Goal: Task Accomplishment & Management: Complete application form

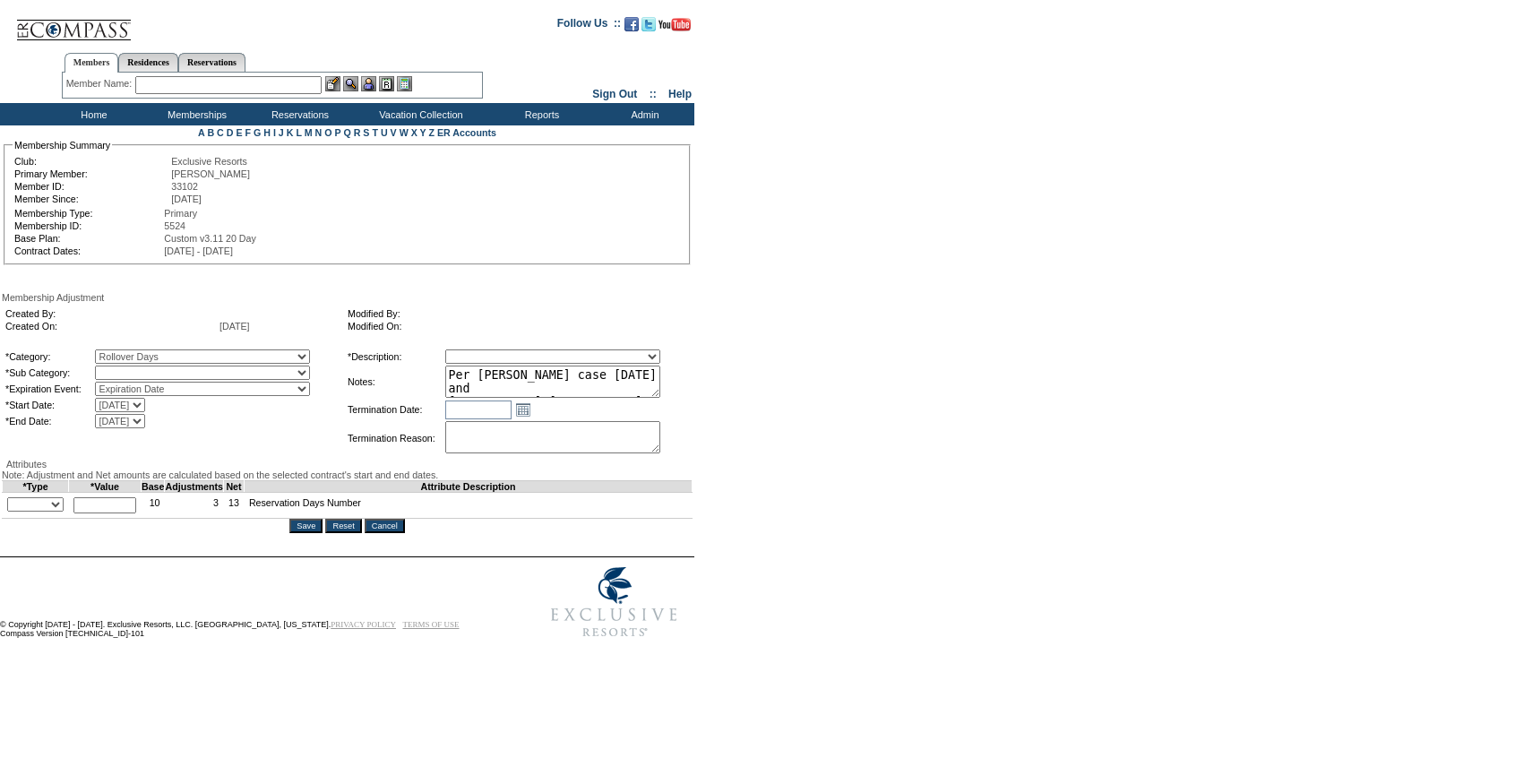
click at [160, 377] on select "Rollover Days" at bounding box center [203, 372] width 215 height 15
select select "782"
click at [132, 369] on select "Rollover Days" at bounding box center [203, 372] width 215 height 15
click at [502, 363] on select "Membership/Transfer Fee Adjustment Membership Fee Adjustment Add-On Fee Adjustm…" at bounding box center [552, 357] width 215 height 15
select select "275"
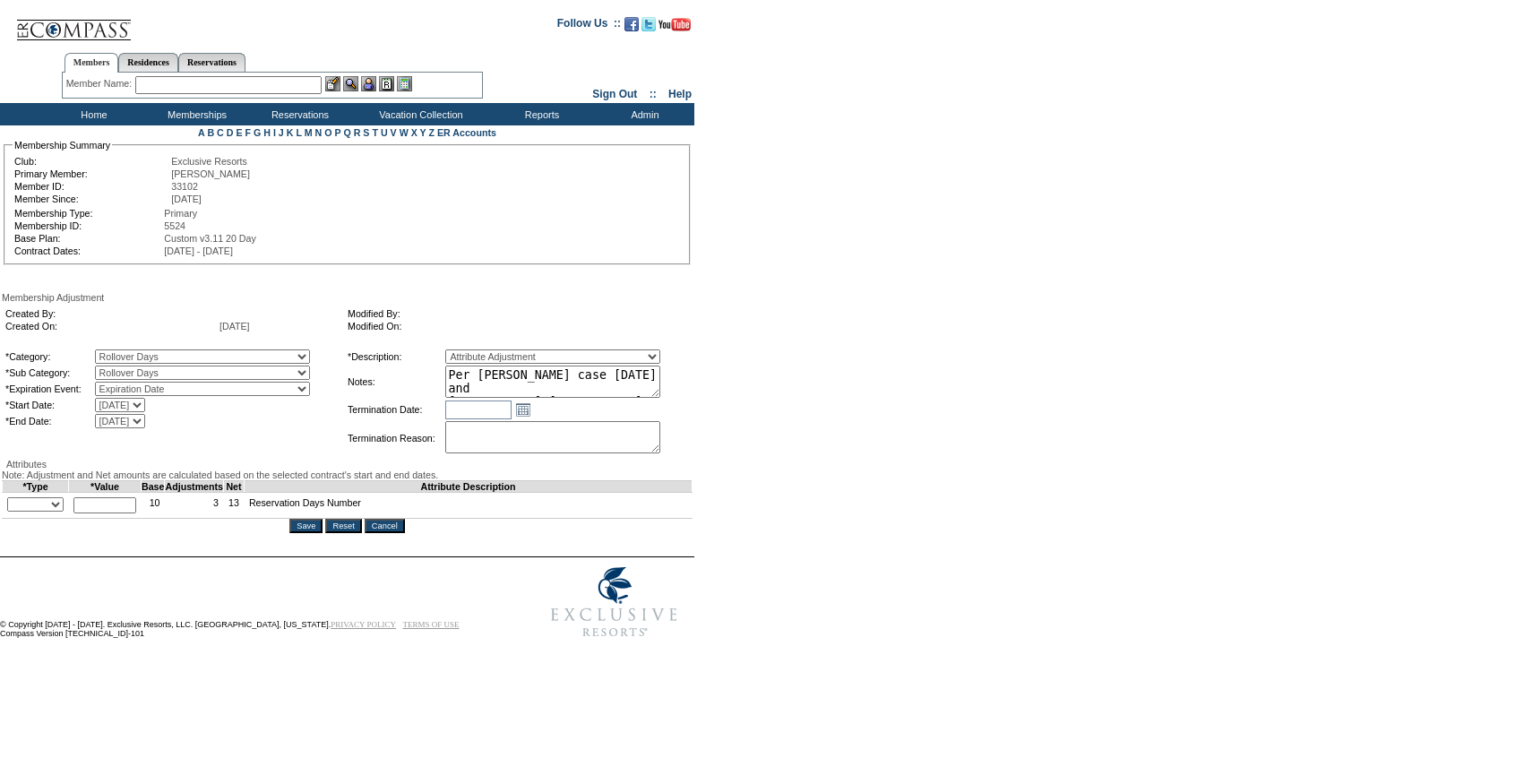
click at [479, 352] on select "Membership/Transfer Fee Adjustment Membership Fee Adjustment Add-On Fee Adjustm…" at bounding box center [552, 357] width 215 height 15
click at [47, 511] on select "+ - Override" at bounding box center [35, 504] width 56 height 15
select select "2"
click at [12, 511] on select "+ - Override" at bounding box center [35, 504] width 56 height 15
click at [107, 513] on input "text" at bounding box center [104, 505] width 63 height 16
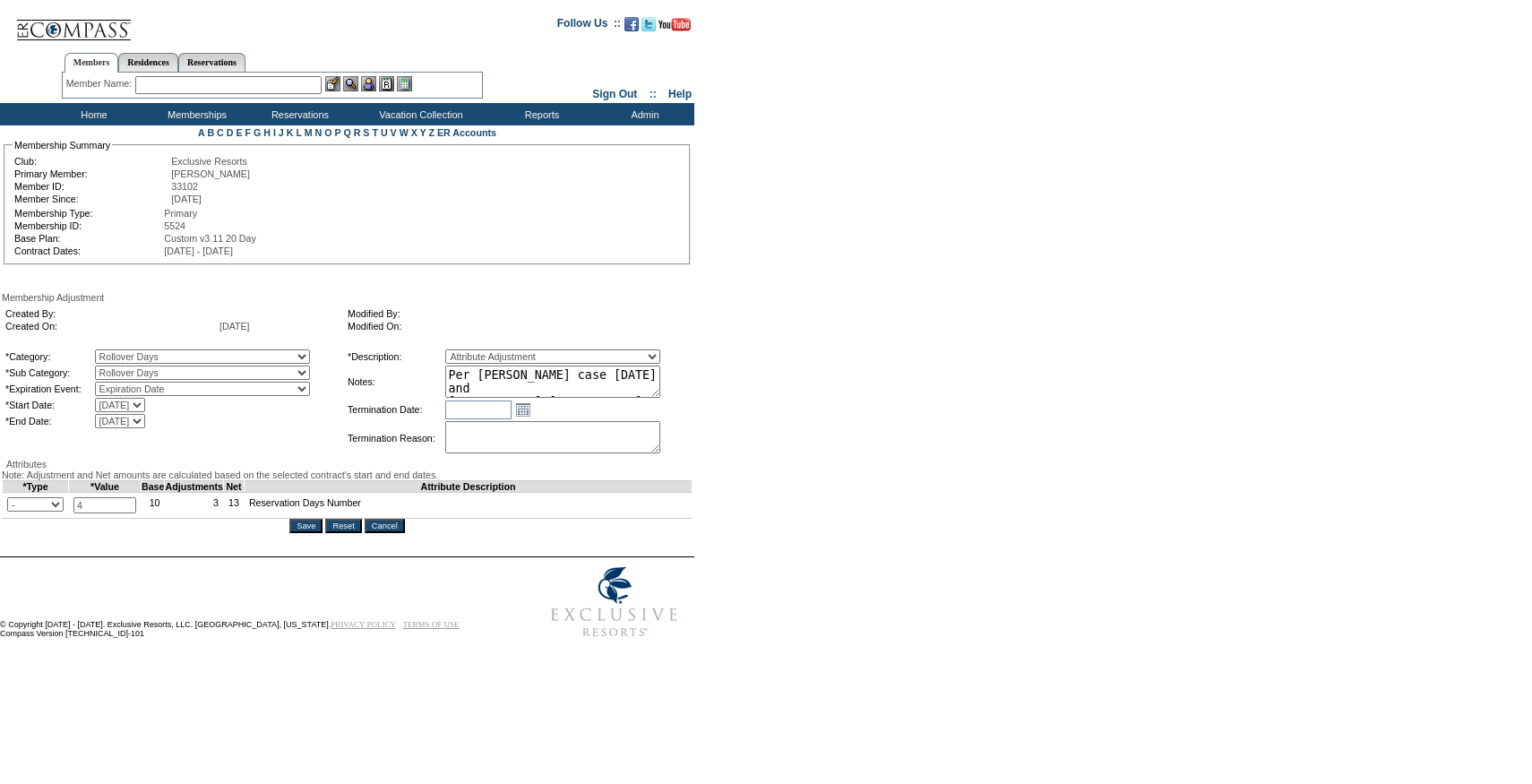
type input "4"
click at [581, 383] on textarea "Per Hilary Franks case 7/8/25 and Pete/Natalie approval, rolling 4 days from 24…" at bounding box center [552, 381] width 215 height 32
click at [307, 533] on input "Save" at bounding box center [306, 526] width 33 height 15
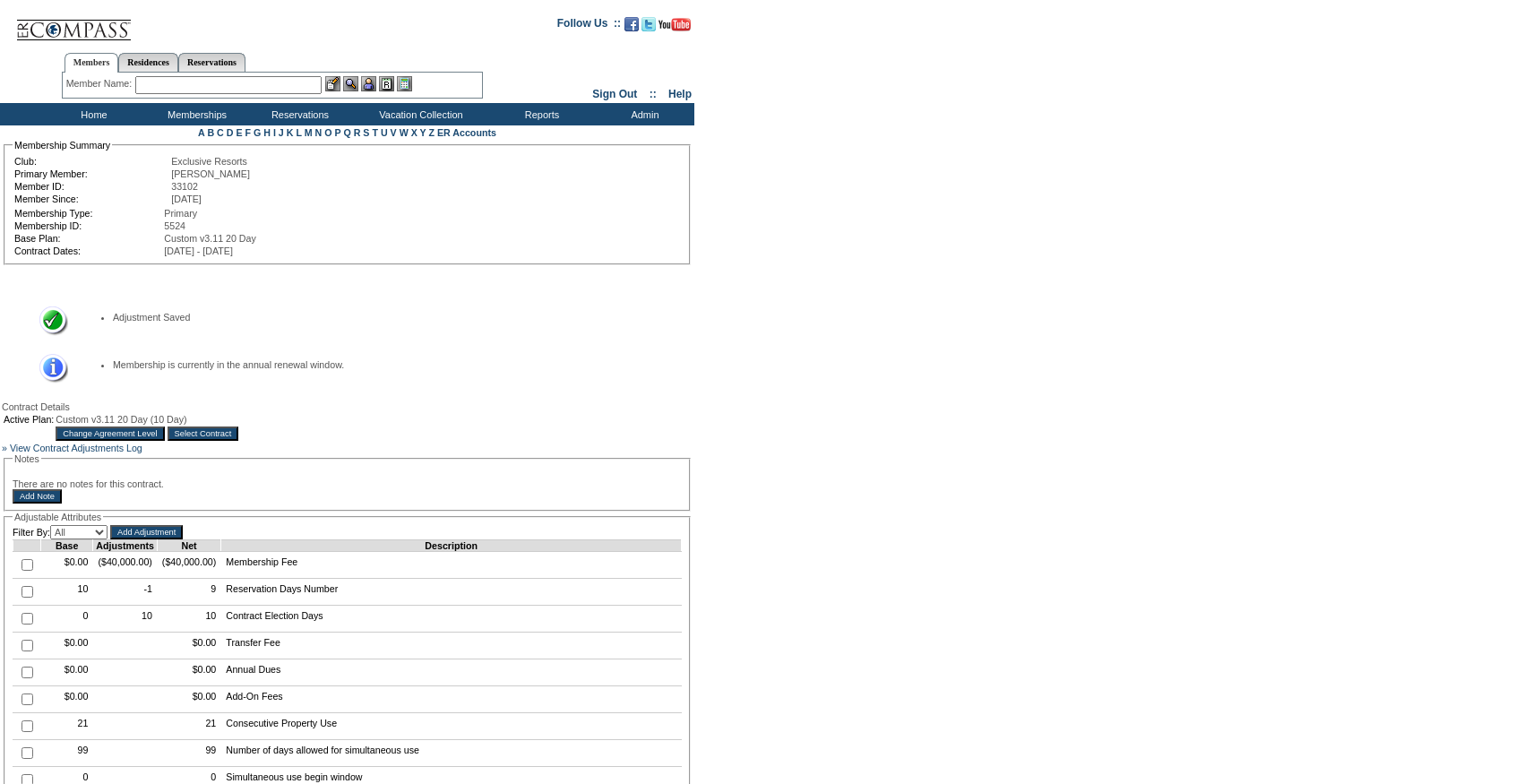
click at [239, 441] on input "Select Contract" at bounding box center [203, 433] width 72 height 15
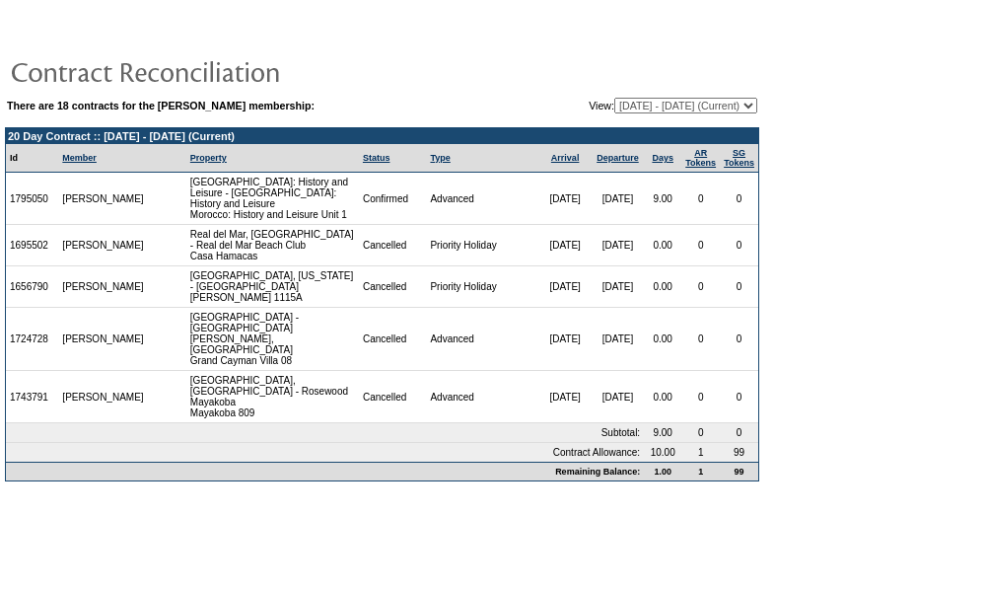
click at [621, 104] on select "08/29/11 - 09/30/12 10/01/12 - 09/30/13 10/01/13 - 09/30/14 10/01/14 - 09/30/15…" at bounding box center [685, 106] width 143 height 16
select select "123632"
click at [614, 98] on select "08/29/11 - 09/30/12 10/01/12 - 09/30/13 10/01/13 - 09/30/14 10/01/14 - 09/30/15…" at bounding box center [685, 106] width 143 height 16
